Goal: Transaction & Acquisition: Purchase product/service

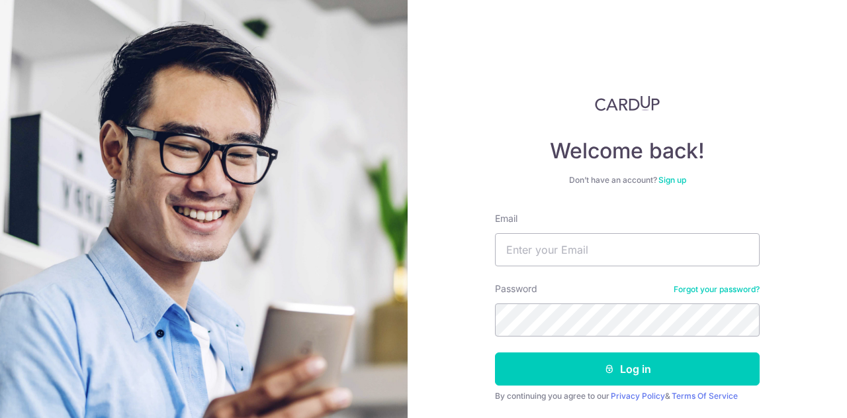
click at [607, 275] on form "Email Password Forgot your password? Log in By continuing you agree to our Priv…" at bounding box center [627, 328] width 265 height 232
click at [631, 252] on input "Email" at bounding box center [627, 249] width 265 height 33
type input "deanloveridge@hotmail.com"
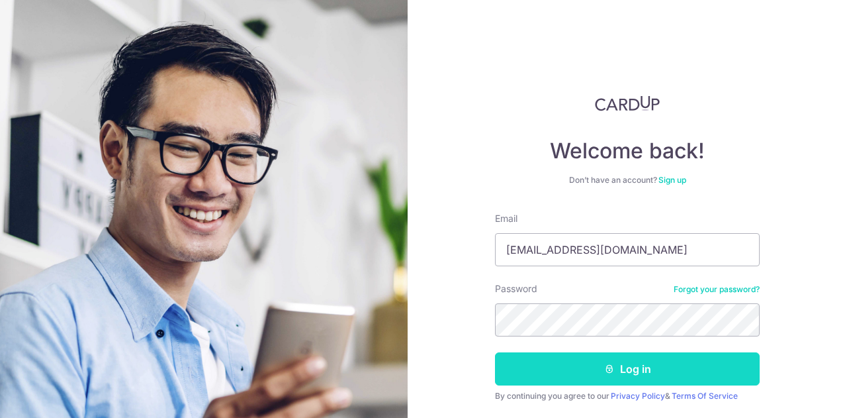
click at [640, 375] on button "Log in" at bounding box center [627, 368] width 265 height 33
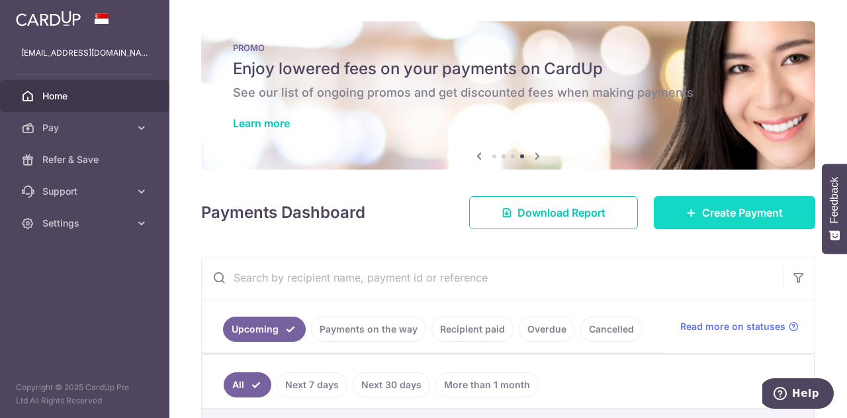
click at [692, 212] on link "Create Payment" at bounding box center [734, 212] width 161 height 33
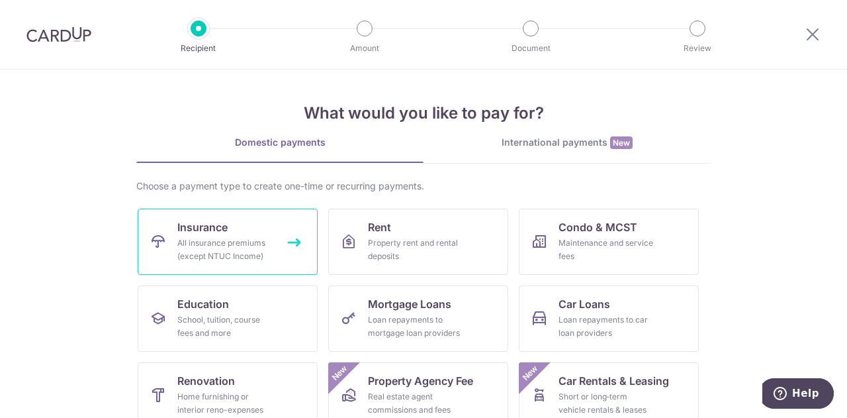
click at [202, 243] on div "All insurance premiums (except NTUC Income)" at bounding box center [224, 249] width 95 height 26
